Goal: Information Seeking & Learning: Learn about a topic

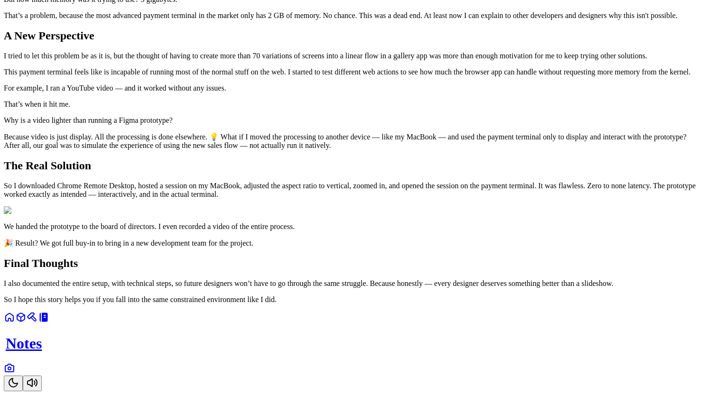
scroll to position [819, 0]
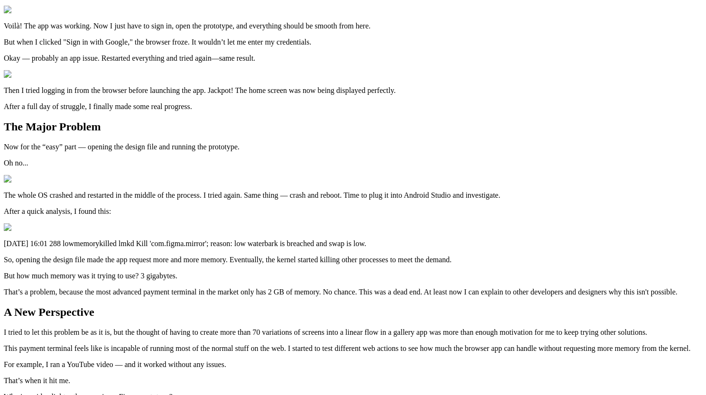
scroll to position [856, 0]
